Goal: Check status: Check status

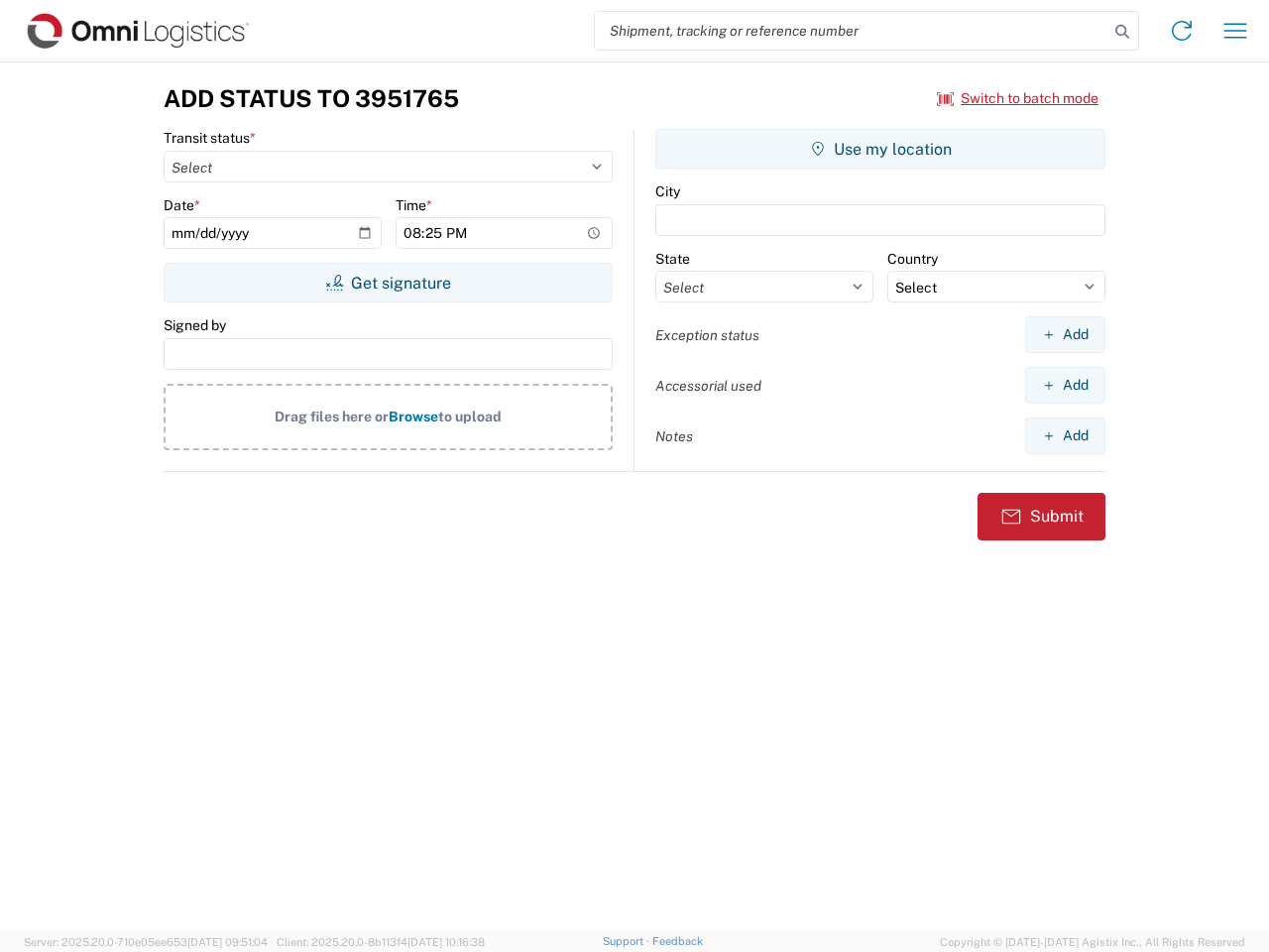
click at [852, 31] on input "search" at bounding box center [851, 31] width 513 height 38
click at [1123, 32] on icon at bounding box center [1123, 32] width 28 height 28
click at [1182, 31] on icon at bounding box center [1183, 31] width 32 height 32
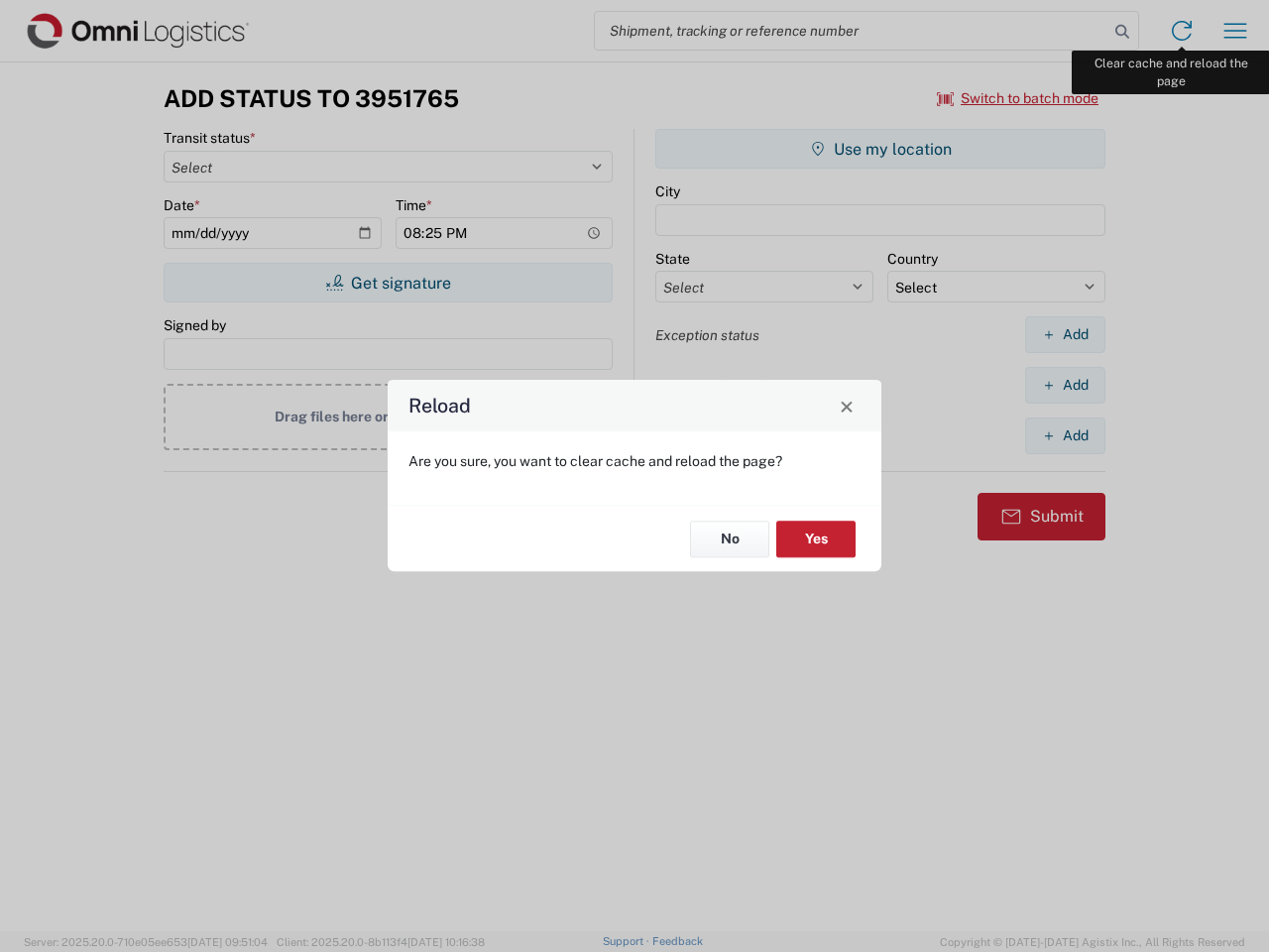
click at [1235, 31] on div "Reload Are you sure, you want to clear cache and reload the page? No Yes" at bounding box center [634, 476] width 1269 height 952
click at [1019, 98] on div "Reload Are you sure, you want to clear cache and reload the page? No Yes" at bounding box center [634, 476] width 1269 height 952
click at [388, 283] on div "Reload Are you sure, you want to clear cache and reload the page? No Yes" at bounding box center [634, 476] width 1269 height 952
click at [881, 149] on div "Reload Are you sure, you want to clear cache and reload the page? No Yes" at bounding box center [634, 476] width 1269 height 952
click at [1065, 335] on div "Reload Are you sure, you want to clear cache and reload the page? No Yes" at bounding box center [634, 476] width 1269 height 952
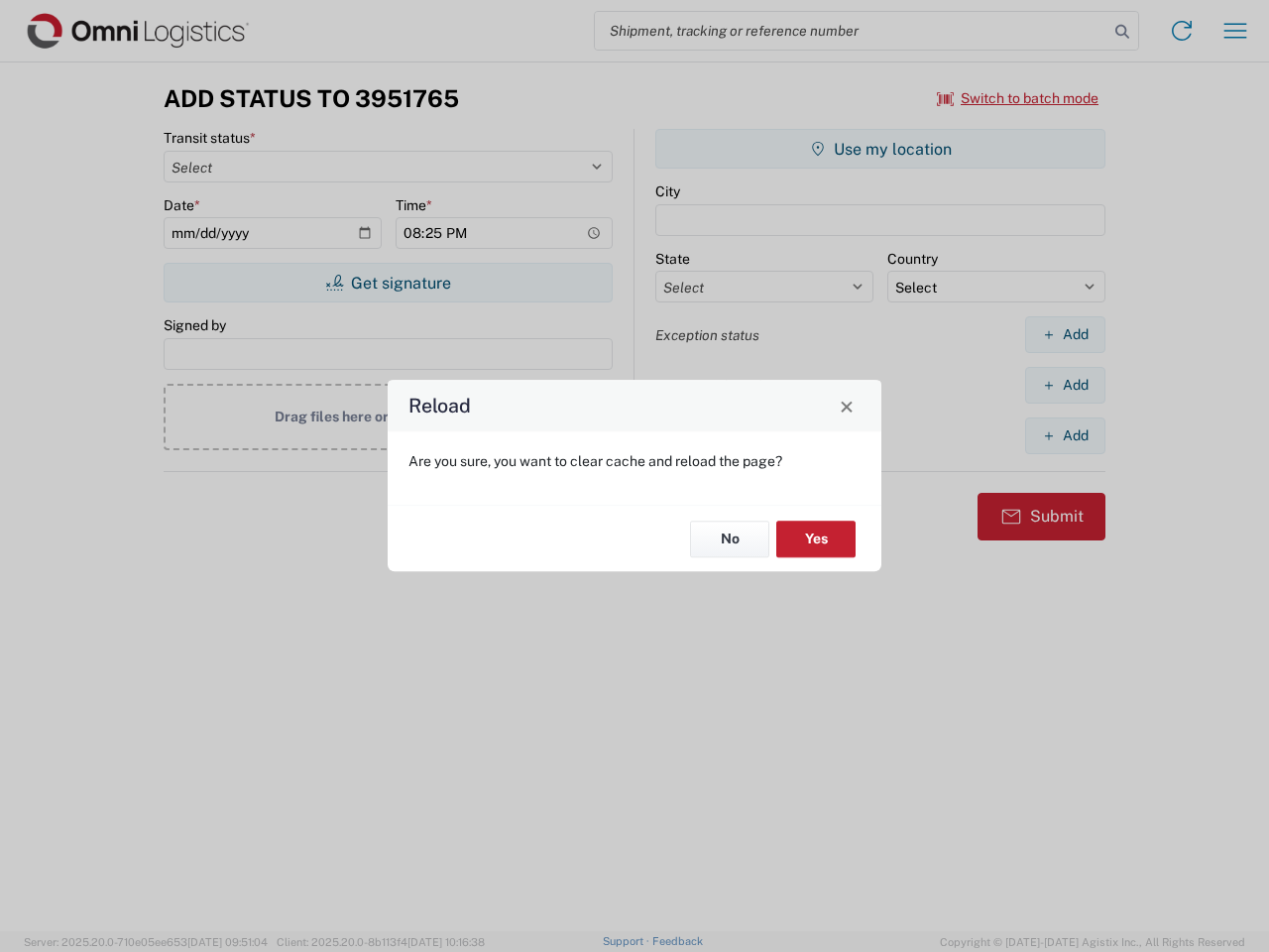
click at [1065, 385] on div "Reload Are you sure, you want to clear cache and reload the page? No Yes" at bounding box center [634, 476] width 1269 height 952
click at [1065, 435] on div "Reload Are you sure, you want to clear cache and reload the page? No Yes" at bounding box center [634, 476] width 1269 height 952
